Goal: Check status: Check status

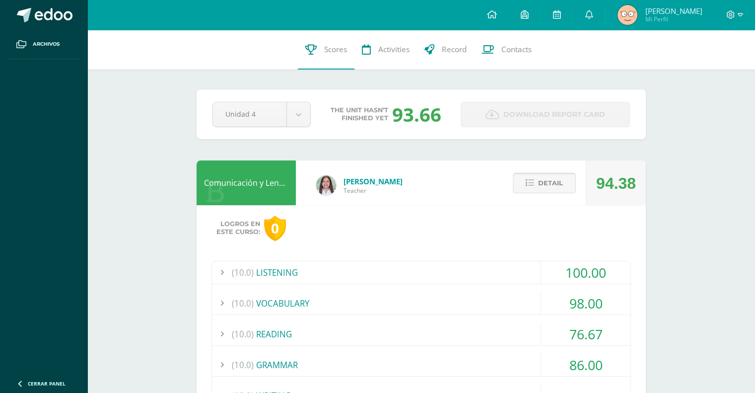
click at [560, 184] on span "Detail" at bounding box center [550, 183] width 25 height 18
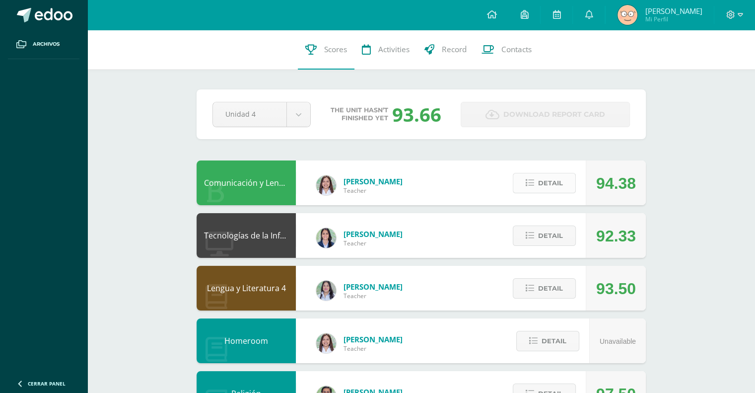
click at [560, 184] on span "Detail" at bounding box center [550, 183] width 25 height 18
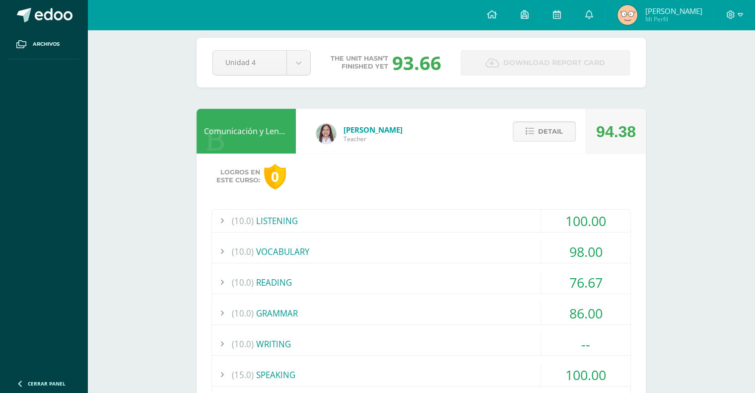
scroll to position [99, 0]
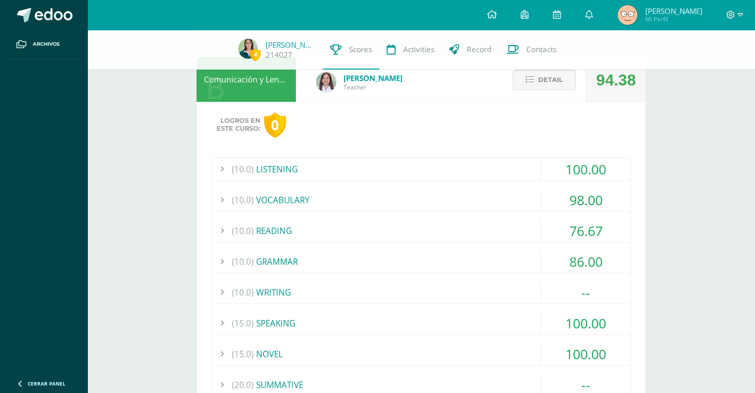
click at [525, 281] on div "(10.0) WRITING" at bounding box center [421, 292] width 418 height 22
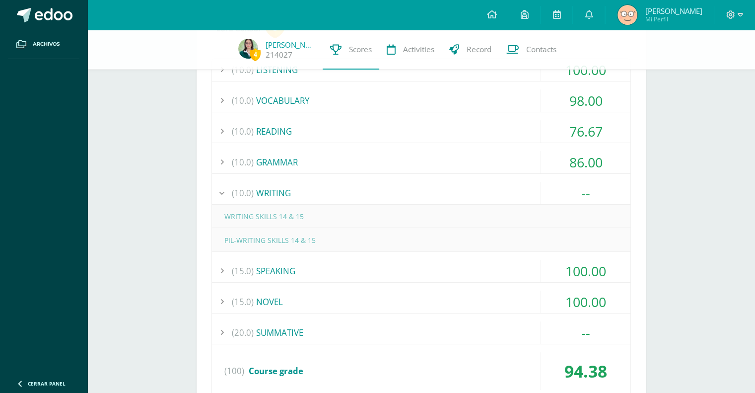
scroll to position [298, 0]
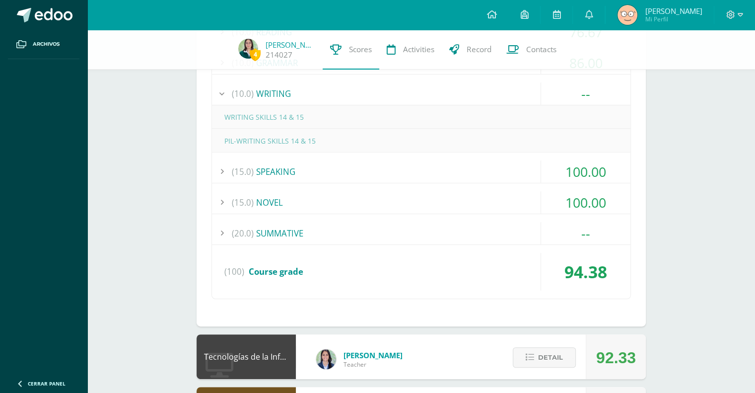
click at [413, 228] on div "(20.0) SUMMATIVE" at bounding box center [421, 233] width 418 height 22
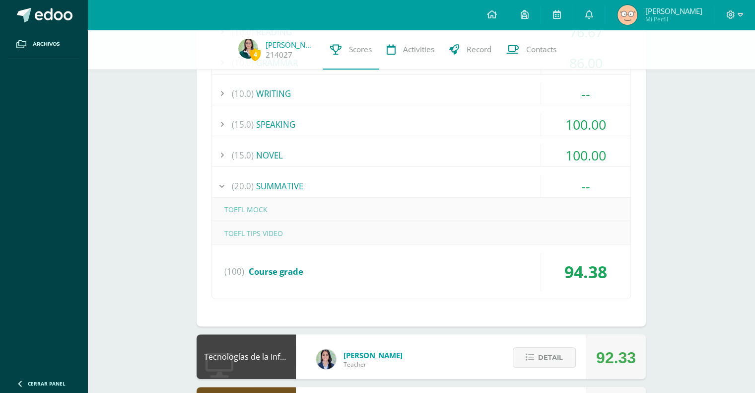
click at [313, 202] on div "TOEFL MOCK" at bounding box center [421, 209] width 418 height 22
click at [256, 210] on div "TOEFL MOCK" at bounding box center [421, 209] width 418 height 22
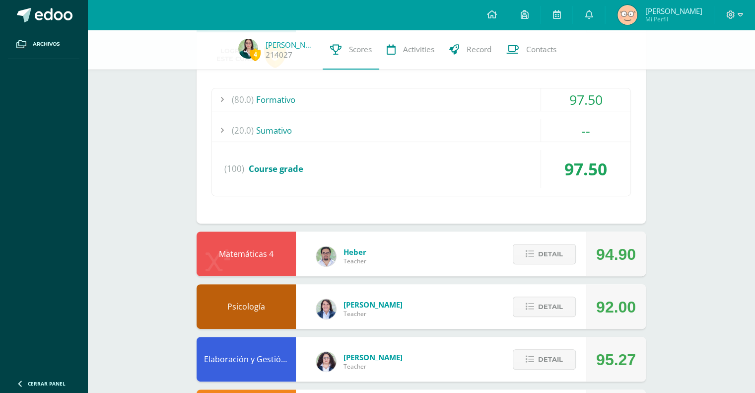
scroll to position [198, 0]
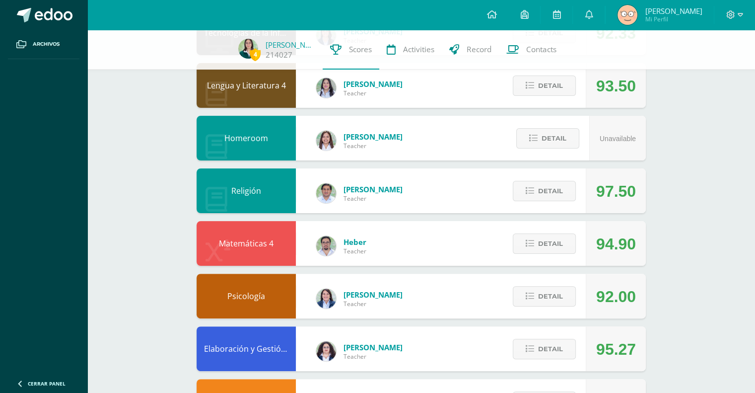
scroll to position [198, 0]
click at [553, 90] on span "Detail" at bounding box center [550, 85] width 25 height 18
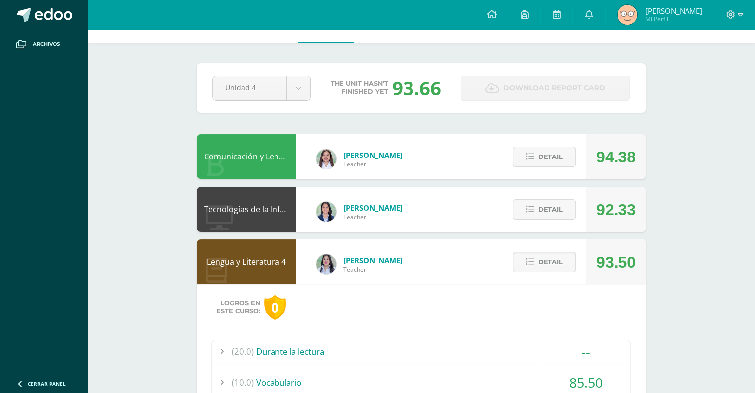
scroll to position [50, 0]
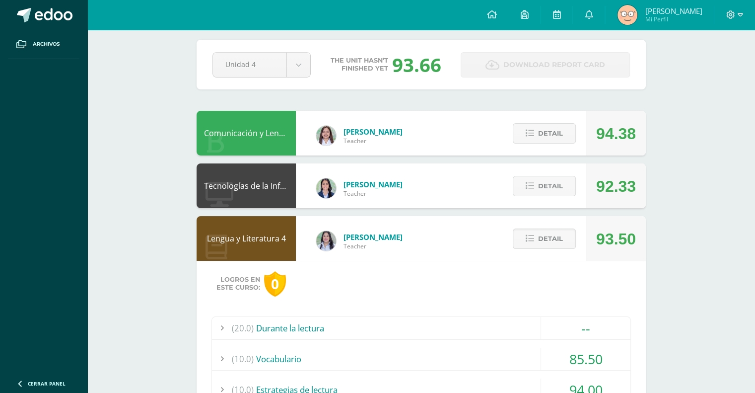
click at [527, 233] on button "Detail" at bounding box center [544, 238] width 63 height 20
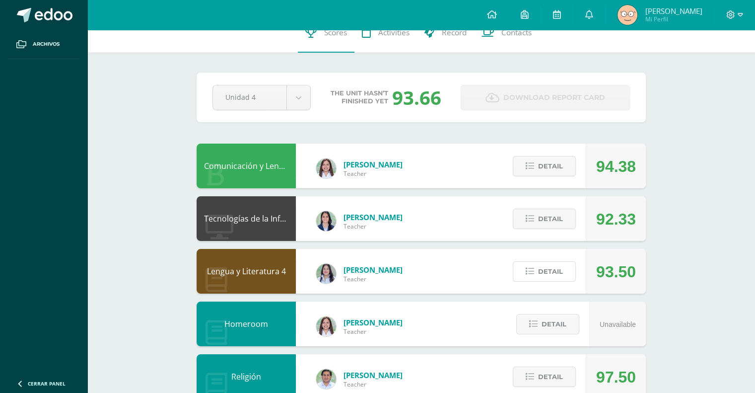
scroll to position [0, 0]
